Goal: Task Accomplishment & Management: Manage account settings

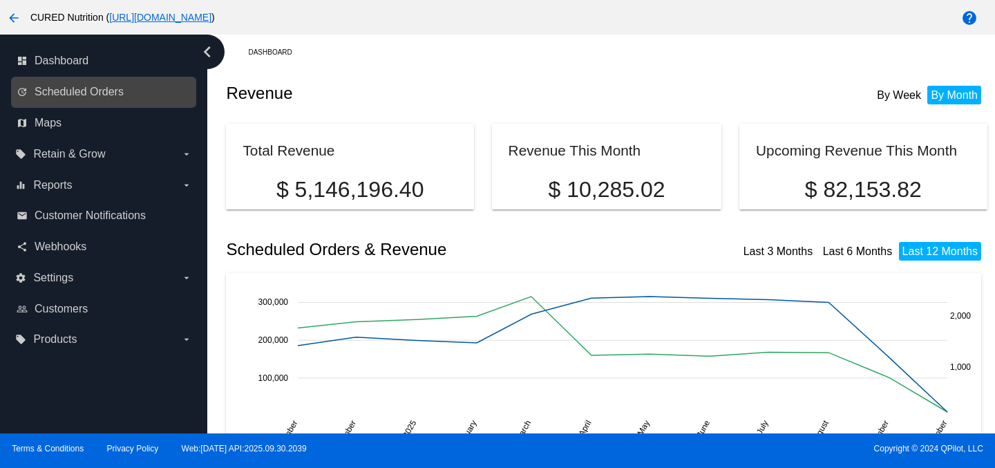
click at [111, 81] on link "update Scheduled Orders" at bounding box center [105, 92] width 176 height 22
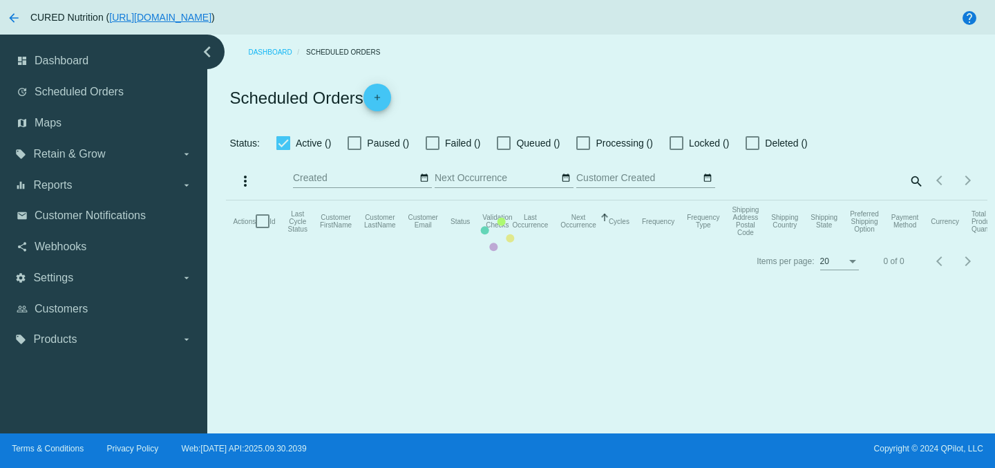
checkbox input "true"
click at [912, 200] on mat-table "Actions Id Last Cycle Status Customer FirstName Customer LastName Customer Emai…" at bounding box center [606, 220] width 761 height 41
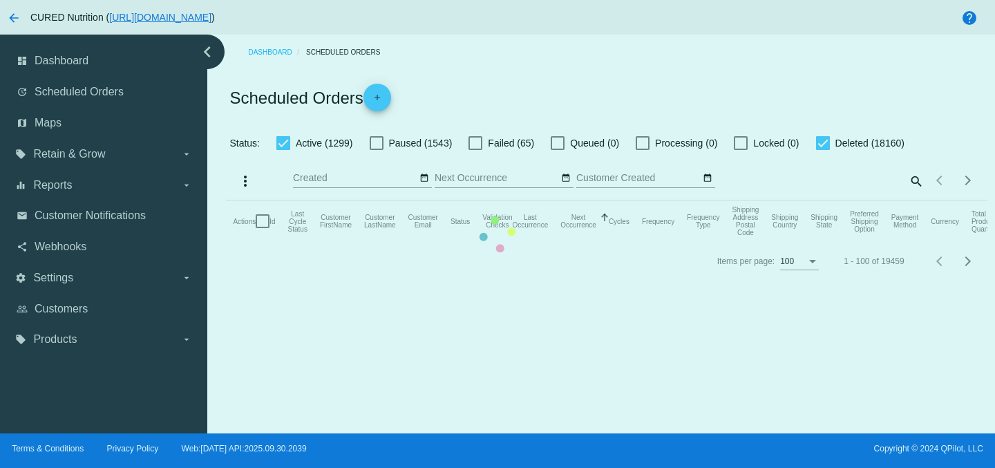
click at [918, 200] on mat-table "Actions Id Last Cycle Status Customer FirstName Customer LastName Customer Emai…" at bounding box center [606, 220] width 761 height 41
click at [914, 200] on mat-table "Actions Id Last Cycle Status Customer FirstName Customer LastName Customer Emai…" at bounding box center [606, 220] width 761 height 41
click at [916, 200] on mat-table "Actions Id Last Cycle Status Customer FirstName Customer LastName Customer Emai…" at bounding box center [606, 220] width 761 height 41
click at [924, 200] on mat-table "Actions Id Last Cycle Status Customer FirstName Customer LastName Customer Emai…" at bounding box center [606, 220] width 761 height 41
click at [921, 200] on mat-table "Actions Id Last Cycle Status Customer FirstName Customer LastName Customer Emai…" at bounding box center [606, 220] width 761 height 41
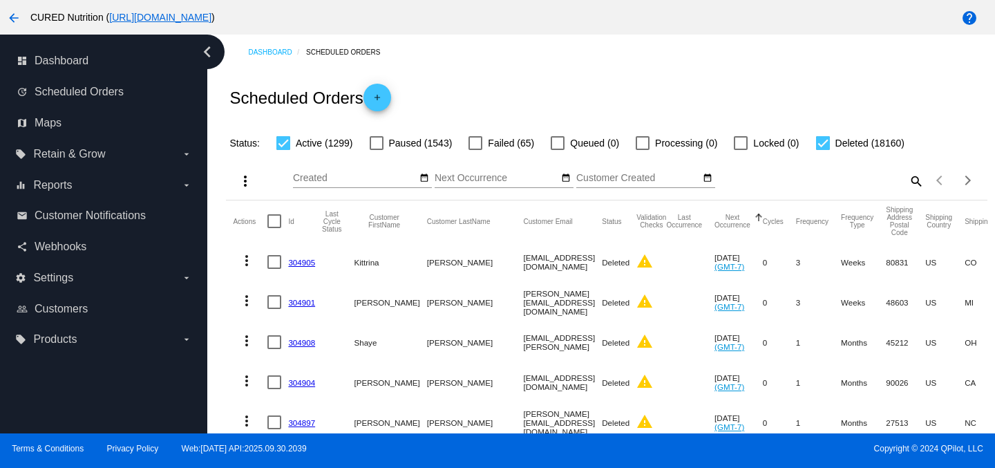
click at [881, 169] on div "more_vert Oct Jan Feb Mar [DATE]" at bounding box center [606, 175] width 761 height 49
click at [920, 180] on mat-icon "search" at bounding box center [915, 180] width 17 height 21
click at [789, 177] on input "Search" at bounding box center [829, 178] width 189 height 11
paste input "[EMAIL_ADDRESS][DOMAIN_NAME]"
type input "[EMAIL_ADDRESS][DOMAIN_NAME]"
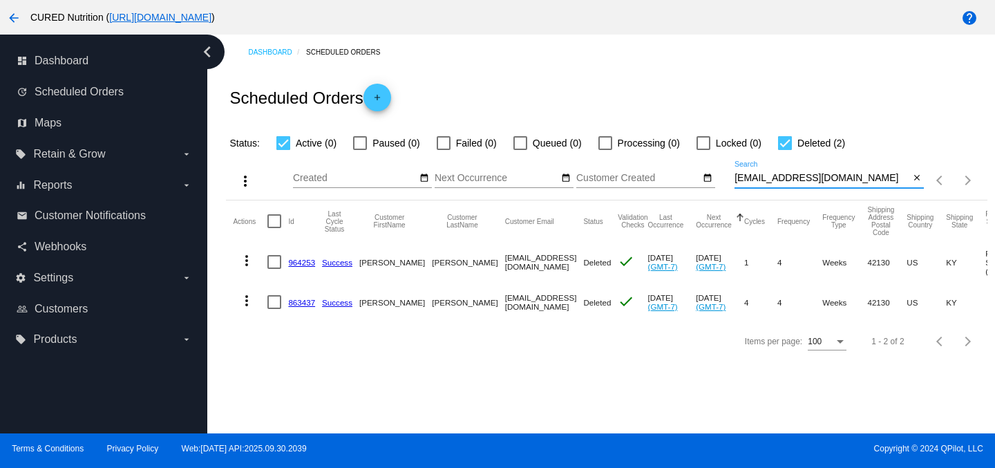
click at [294, 265] on link "964253" at bounding box center [301, 262] width 27 height 9
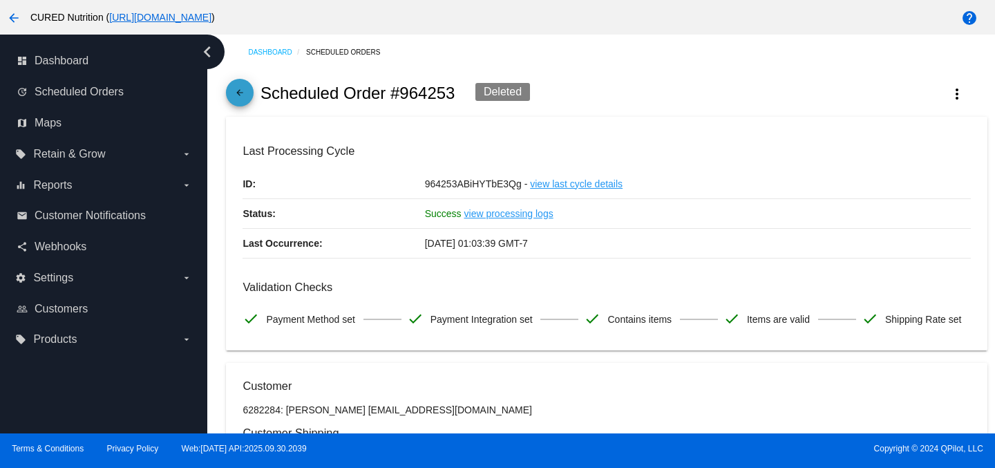
click at [245, 96] on mat-icon "arrow_back" at bounding box center [240, 96] width 17 height 17
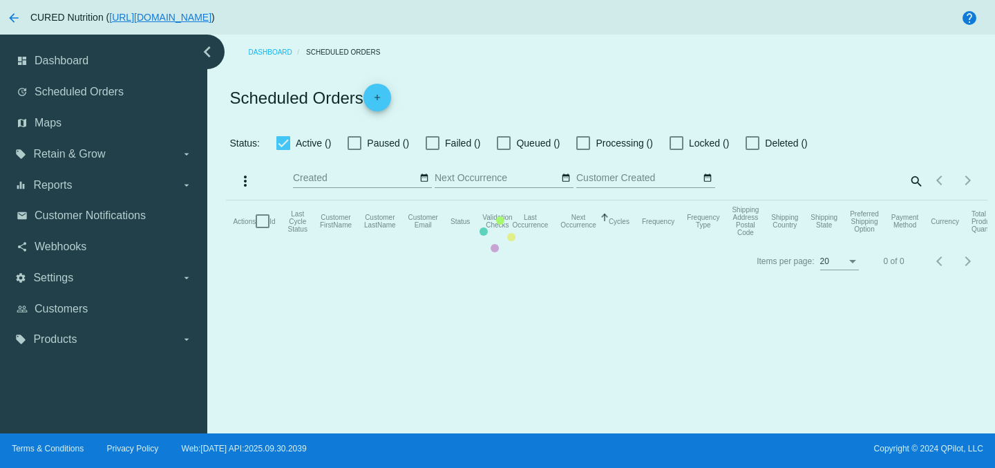
checkbox input "true"
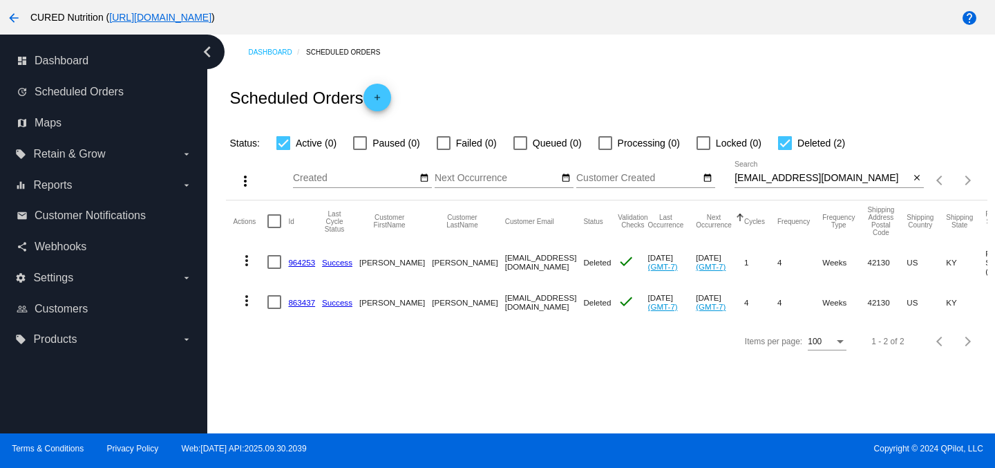
click at [302, 296] on mat-cell "863437" at bounding box center [305, 302] width 34 height 40
click at [302, 301] on link "863437" at bounding box center [301, 302] width 27 height 9
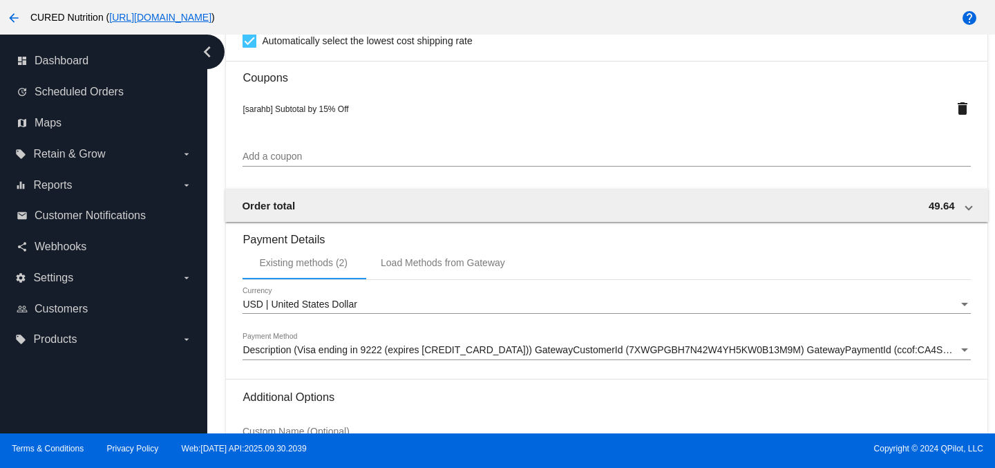
scroll to position [1247, 0]
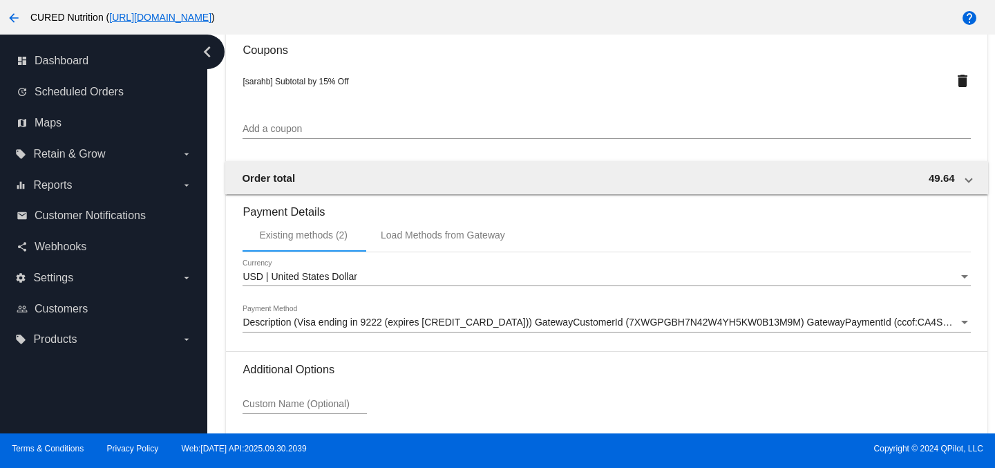
click at [574, 328] on span "Description (Visa ending in 9222 (expires [CREDIT_CARD_DATA])) GatewayCustomerI…" at bounding box center [670, 322] width 854 height 11
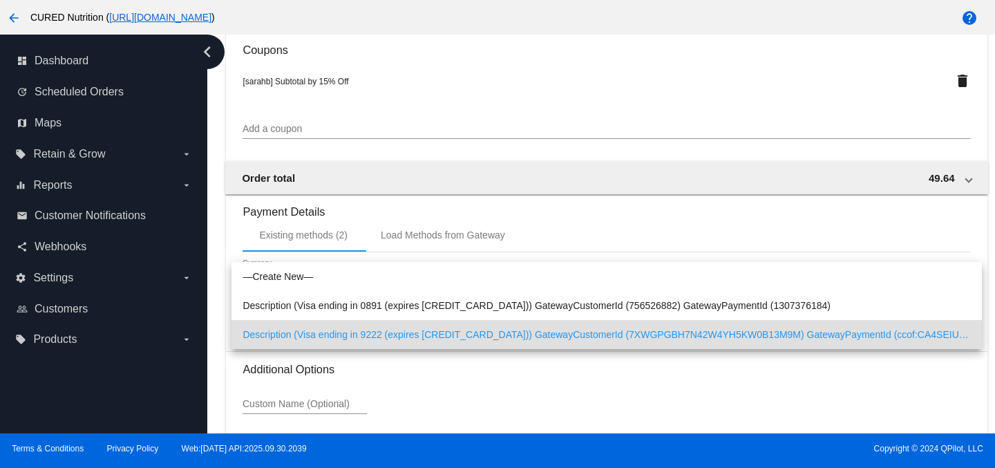
click at [223, 348] on div at bounding box center [497, 234] width 995 height 468
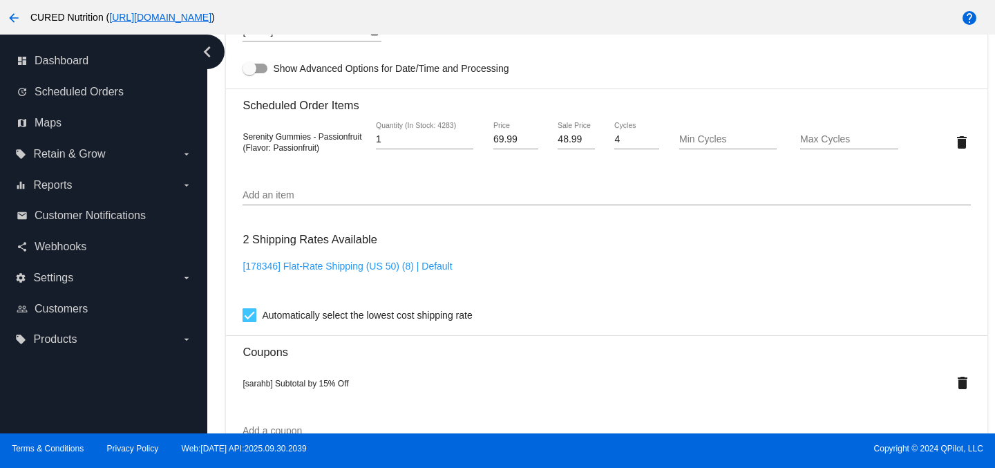
scroll to position [1373, 0]
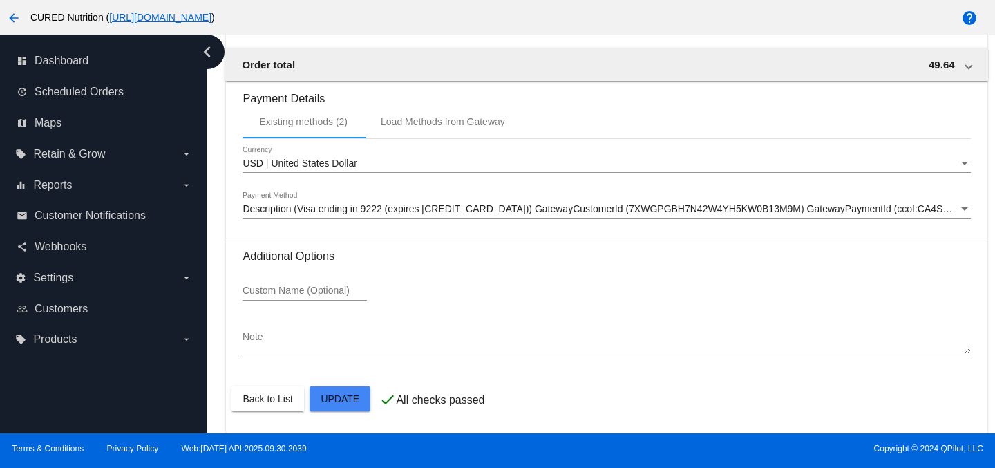
click at [563, 208] on span "Description (Visa ending in 9222 (expires [CREDIT_CARD_DATA])) GatewayCustomerI…" at bounding box center [670, 208] width 854 height 11
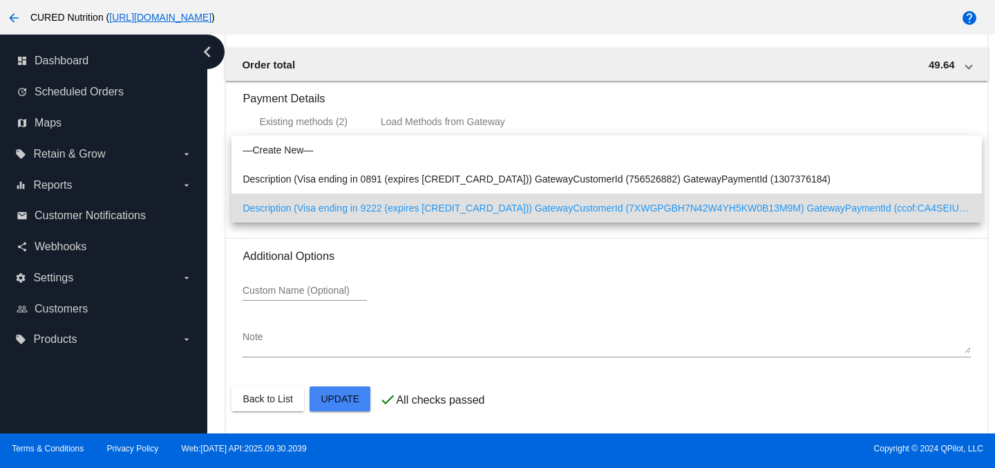
click at [564, 256] on div at bounding box center [497, 234] width 995 height 468
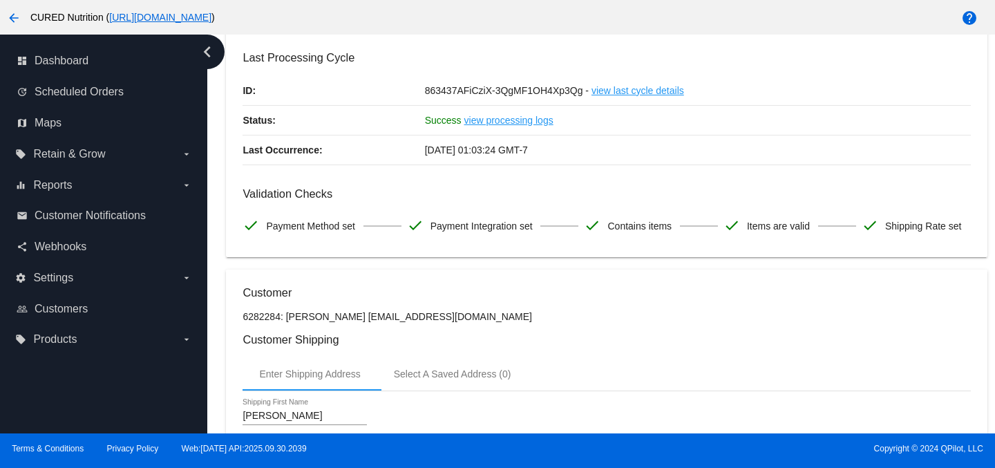
scroll to position [0, 0]
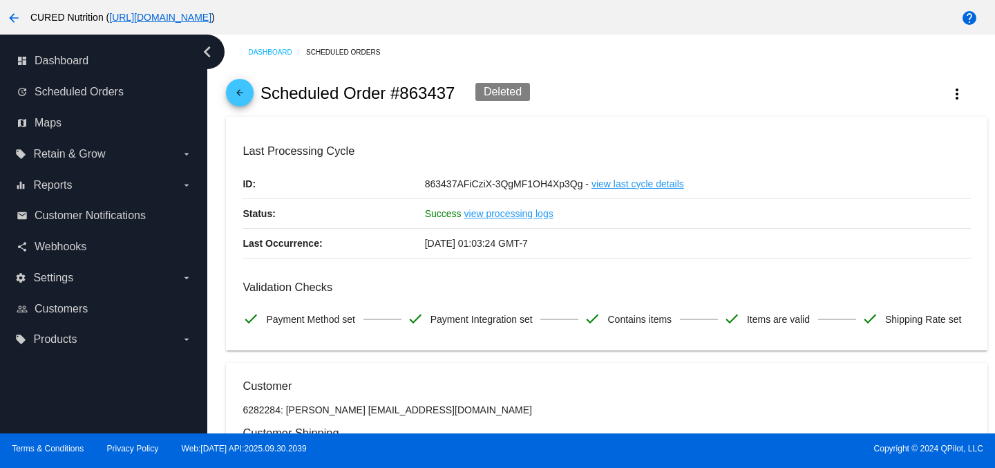
click at [244, 91] on mat-icon "arrow_back" at bounding box center [240, 96] width 17 height 17
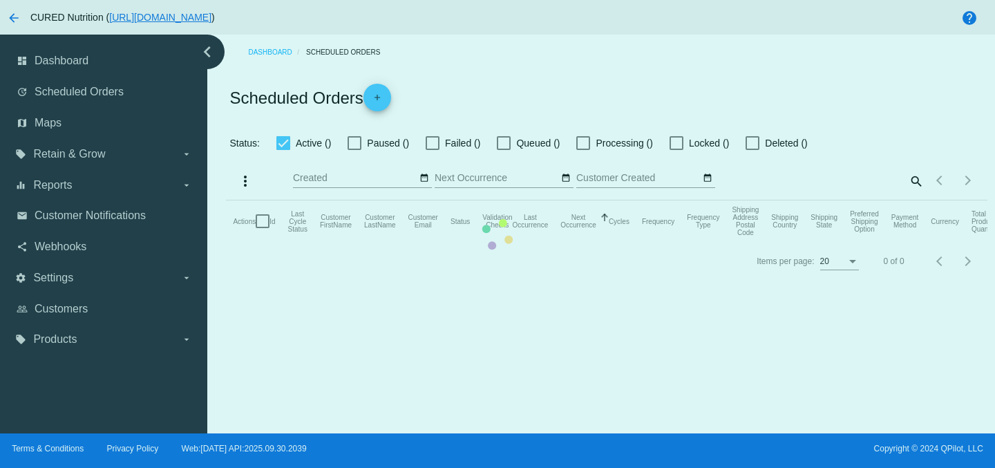
checkbox input "true"
